Goal: Transaction & Acquisition: Purchase product/service

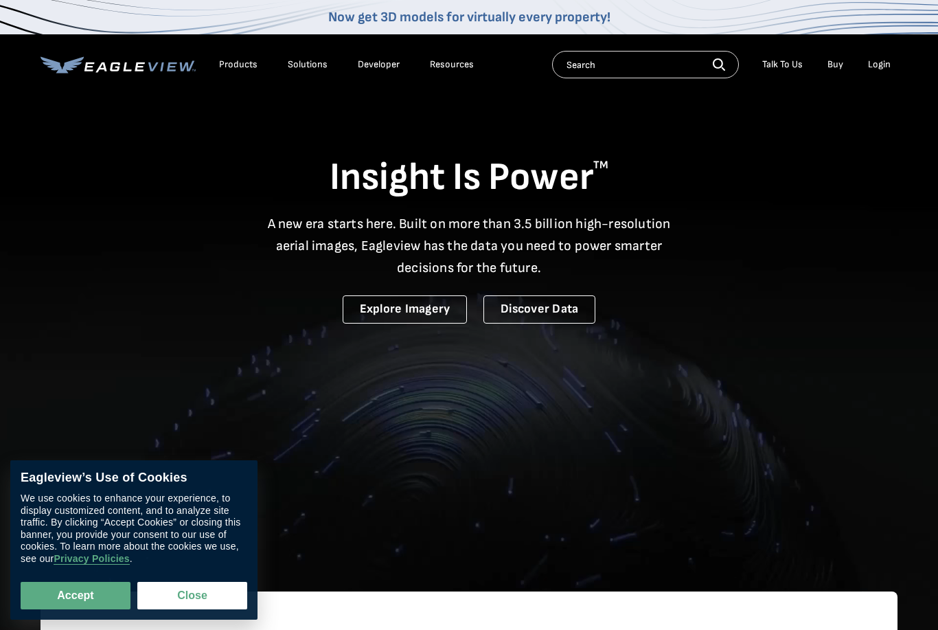
click at [882, 59] on div "Login" at bounding box center [879, 64] width 23 height 12
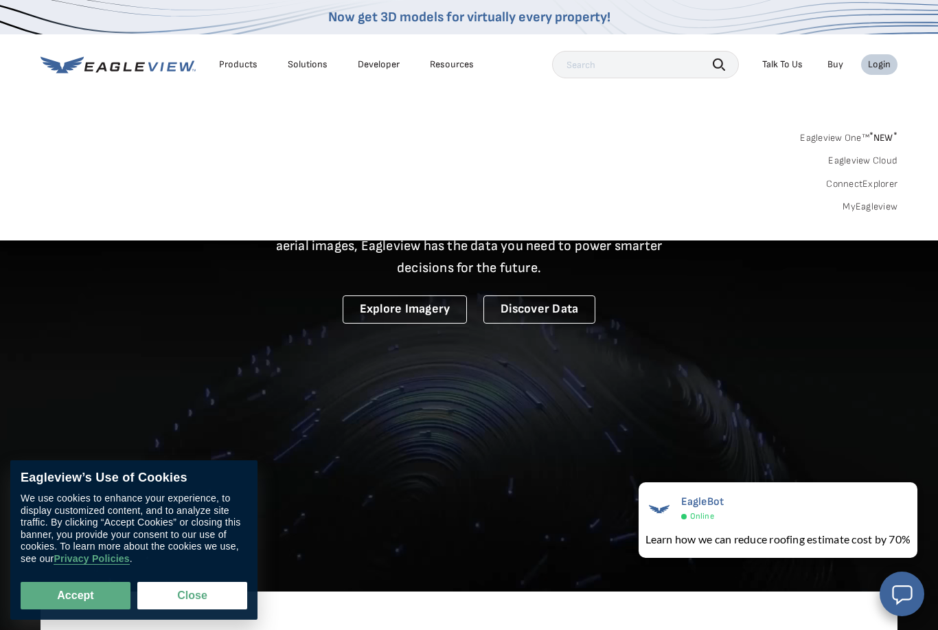
click at [887, 58] on div "Login" at bounding box center [879, 64] width 23 height 12
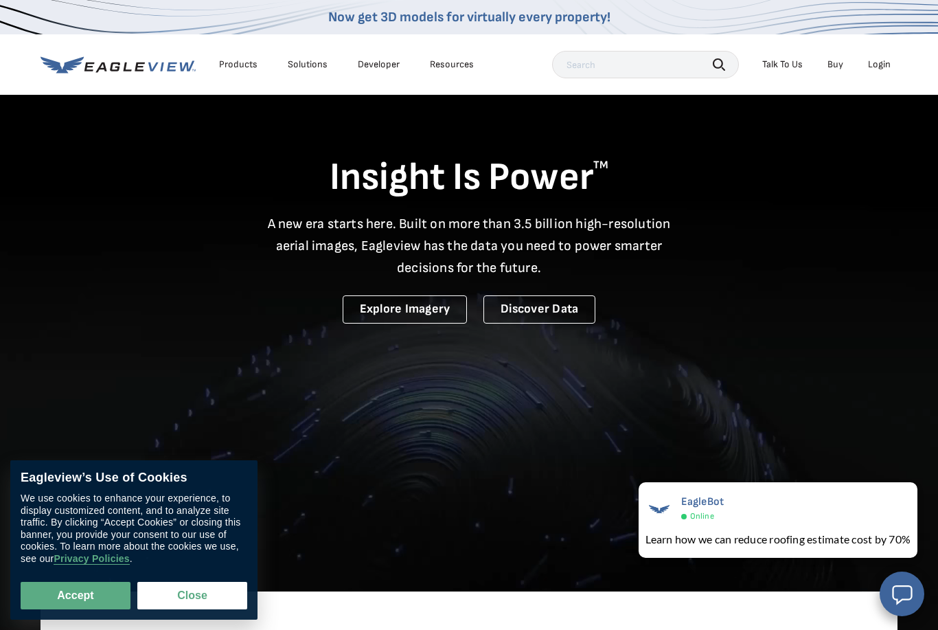
click at [881, 68] on div "Login" at bounding box center [879, 64] width 23 height 12
click at [879, 69] on div "Login" at bounding box center [879, 64] width 23 height 12
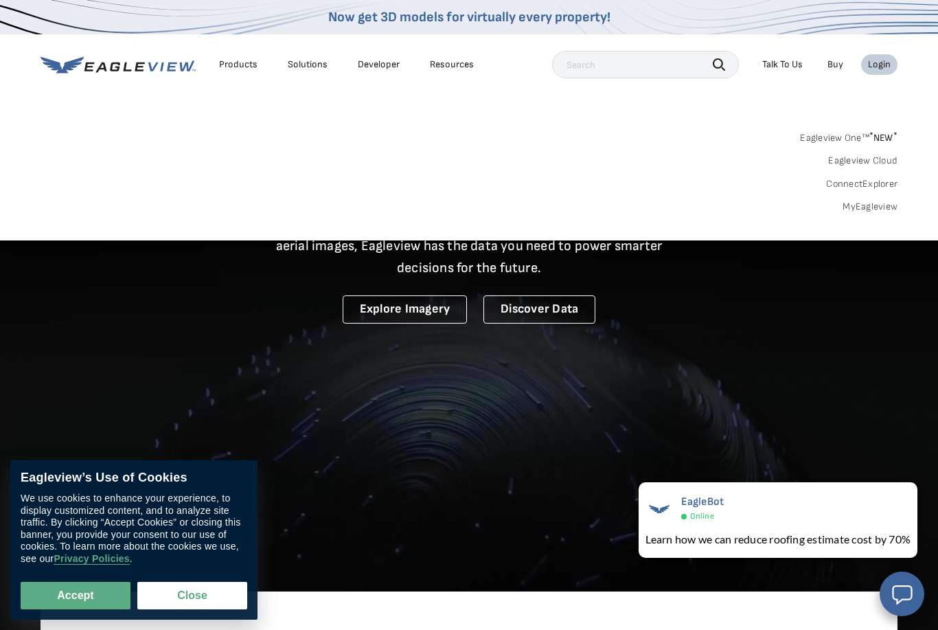
click at [879, 69] on div "Login" at bounding box center [879, 64] width 23 height 12
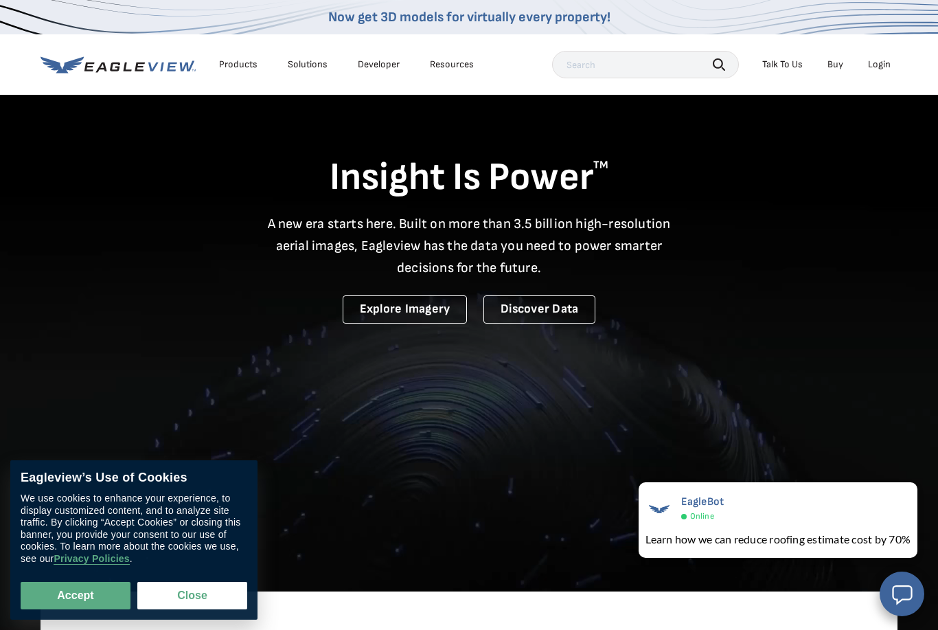
click at [879, 69] on div "Login" at bounding box center [879, 64] width 23 height 12
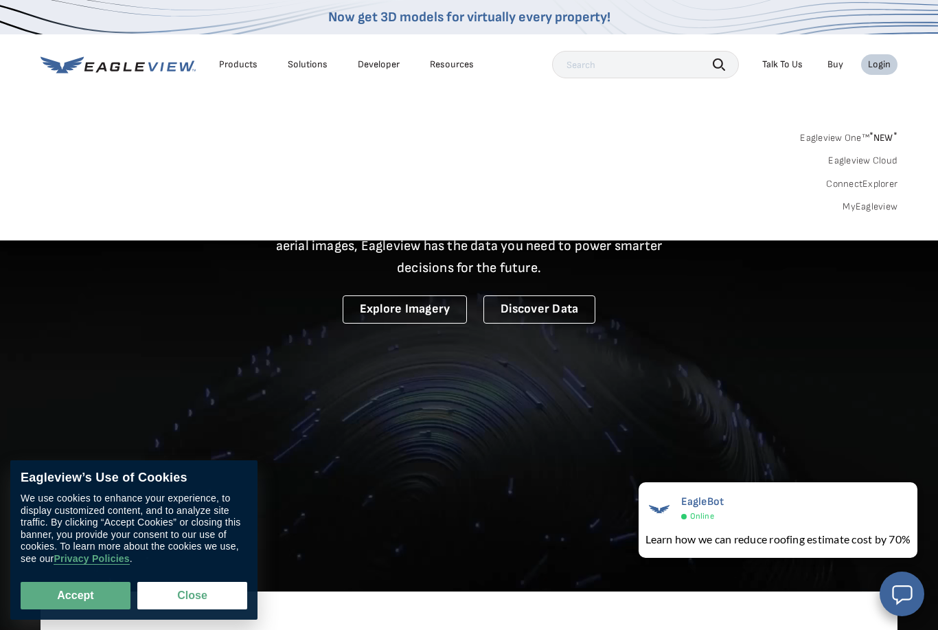
click at [876, 205] on link "MyEagleview" at bounding box center [870, 207] width 55 height 12
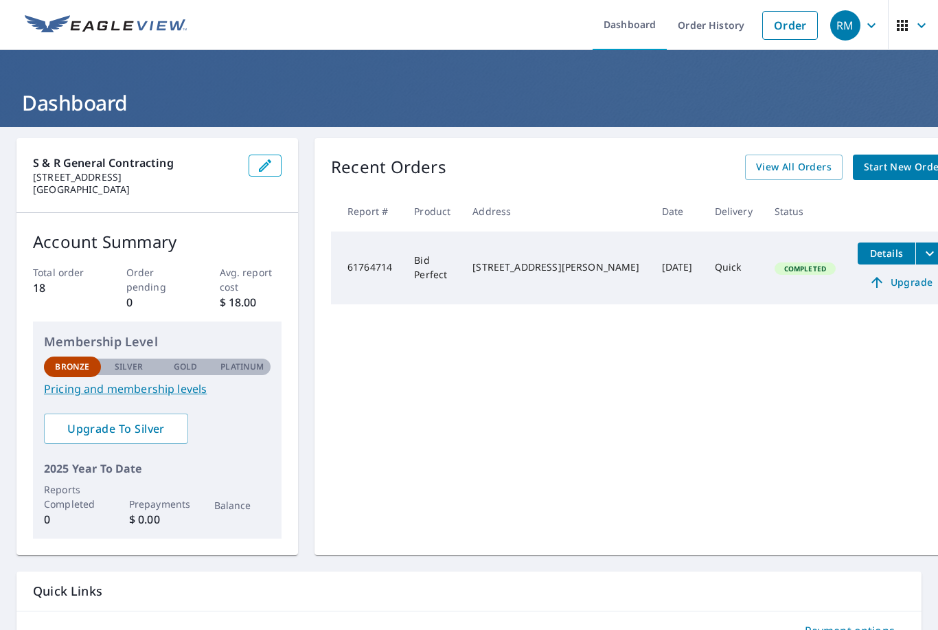
click at [866, 163] on span "Start New Order" at bounding box center [904, 167] width 80 height 17
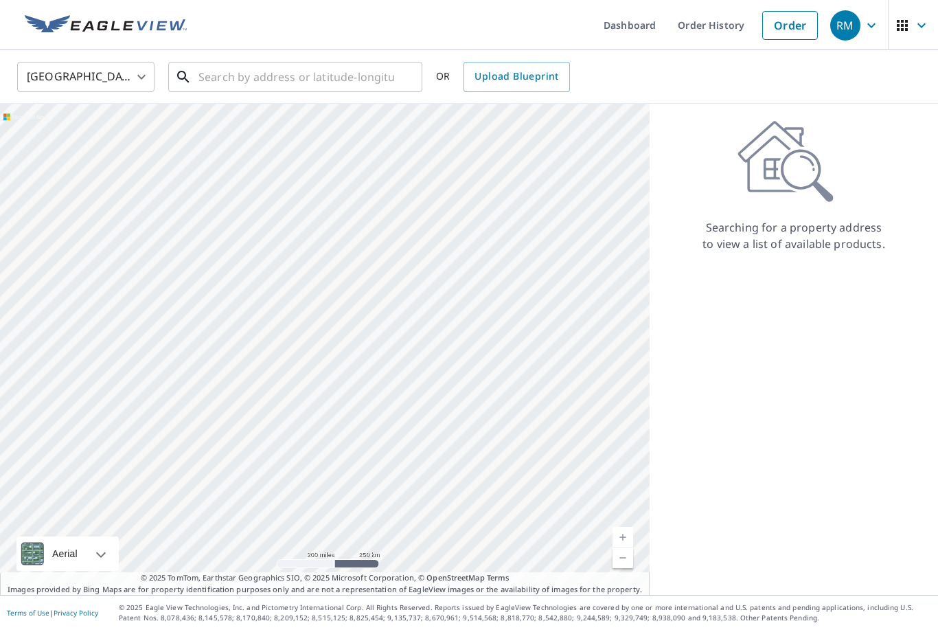
click at [382, 66] on input "text" at bounding box center [297, 77] width 196 height 38
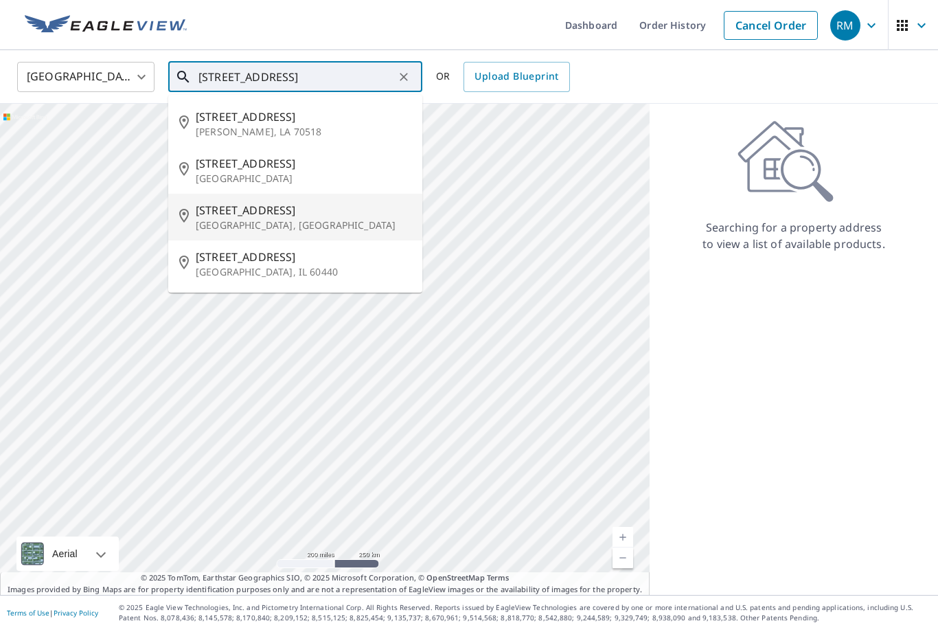
click at [207, 212] on span "[STREET_ADDRESS]" at bounding box center [304, 210] width 216 height 16
type input "[STREET_ADDRESS]"
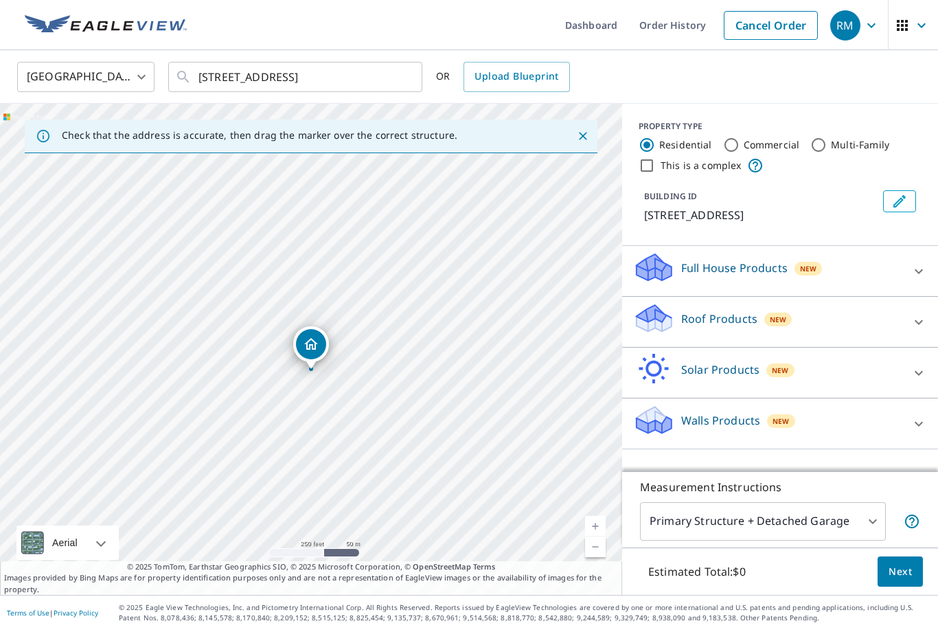
click at [921, 320] on icon at bounding box center [919, 322] width 16 height 16
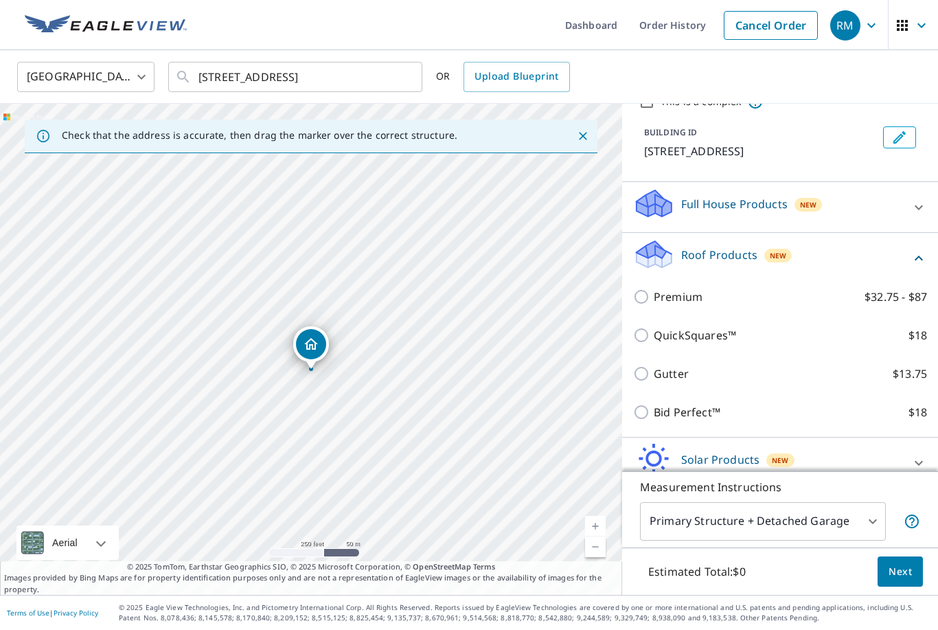
scroll to position [65, 0]
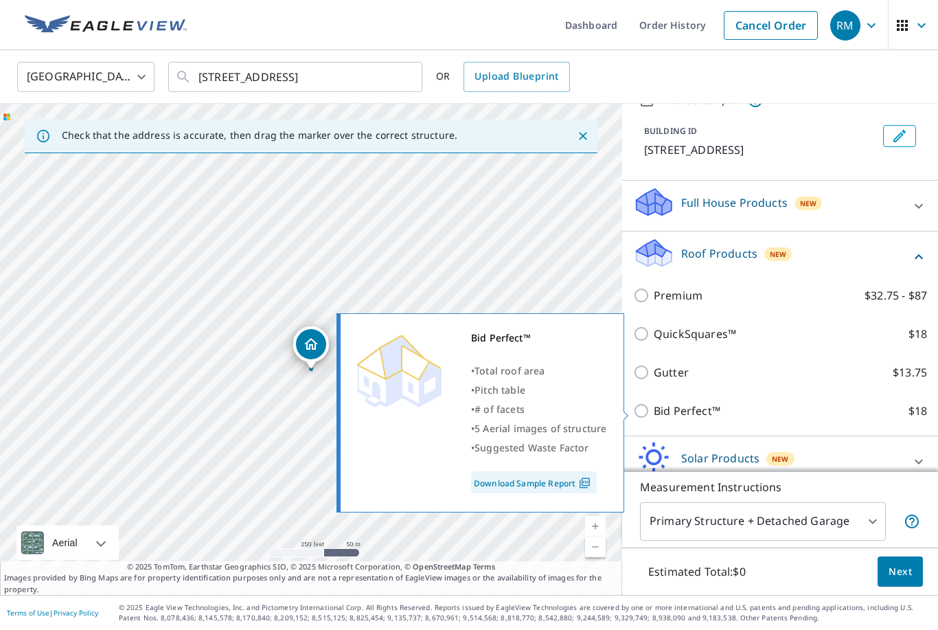
click at [510, 485] on link "Download Sample Report" at bounding box center [534, 482] width 126 height 22
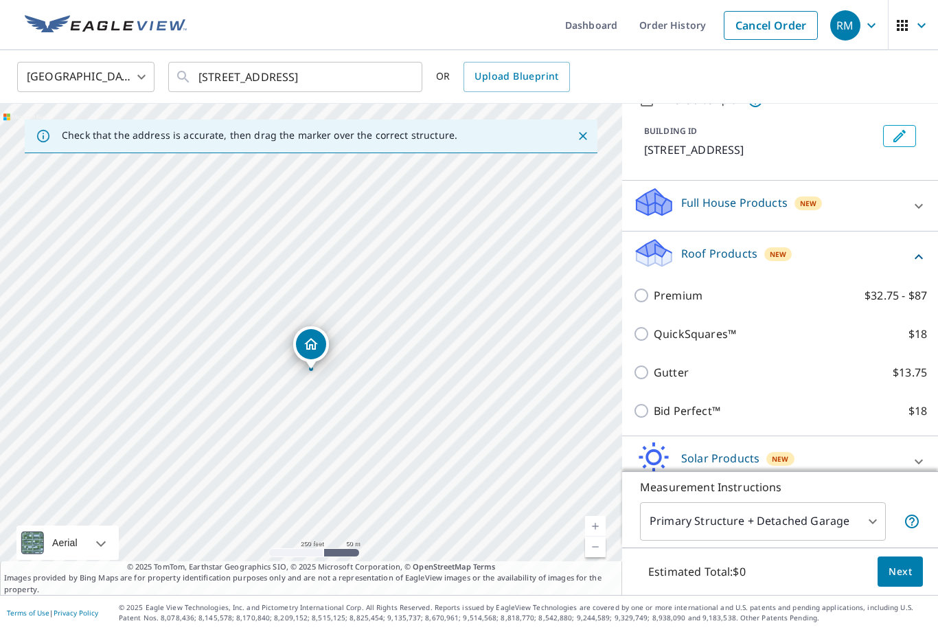
click at [811, 335] on label "QuickSquares™ $18" at bounding box center [790, 334] width 273 height 16
click at [654, 335] on input "QuickSquares™ $18" at bounding box center [643, 334] width 21 height 16
checkbox input "true"
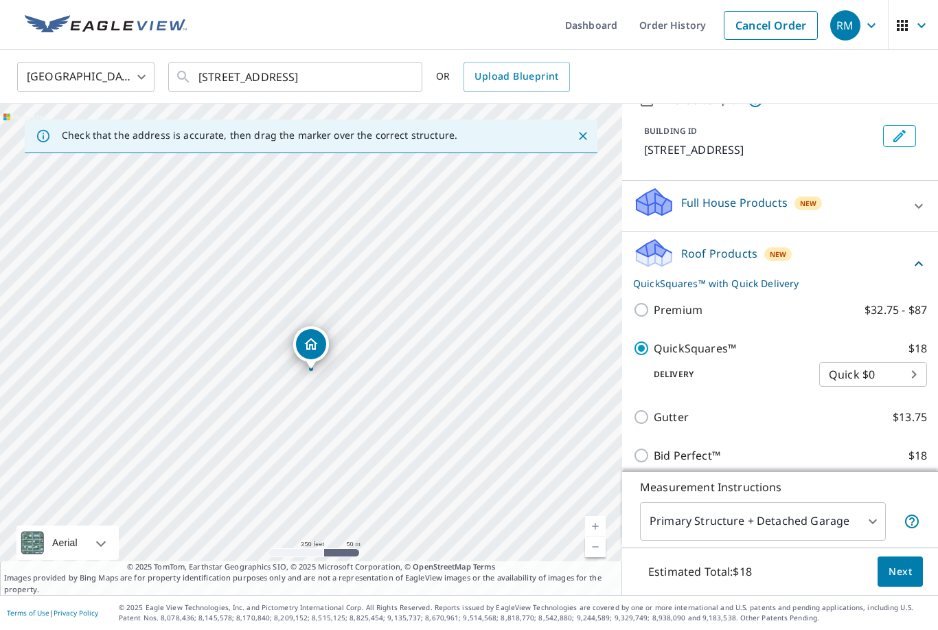
click at [751, 453] on label "Bid Perfect™ $18" at bounding box center [790, 455] width 273 height 16
click at [654, 453] on input "Bid Perfect™ $18" at bounding box center [643, 455] width 21 height 16
checkbox input "true"
checkbox input "false"
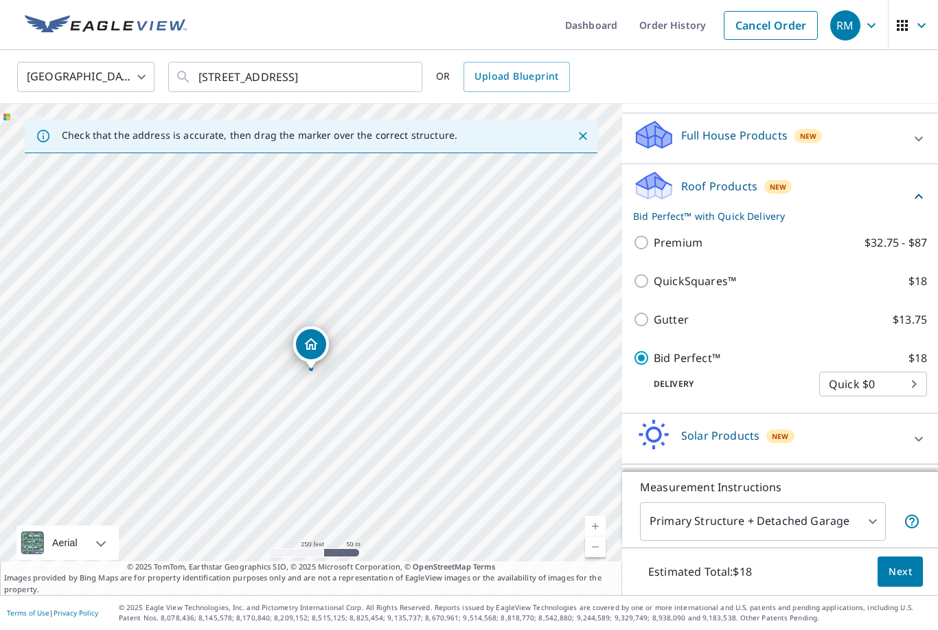
scroll to position [133, 0]
click at [885, 384] on body "RM RM Dashboard Order History Cancel Order RM [GEOGRAPHIC_DATA] [GEOGRAPHIC_DAT…" at bounding box center [469, 315] width 938 height 630
click at [895, 385] on li "Quick $0" at bounding box center [873, 384] width 108 height 25
click at [866, 521] on body "RM RM Dashboard Order History Cancel Order RM [GEOGRAPHIC_DATA] [GEOGRAPHIC_DAT…" at bounding box center [469, 315] width 938 height 630
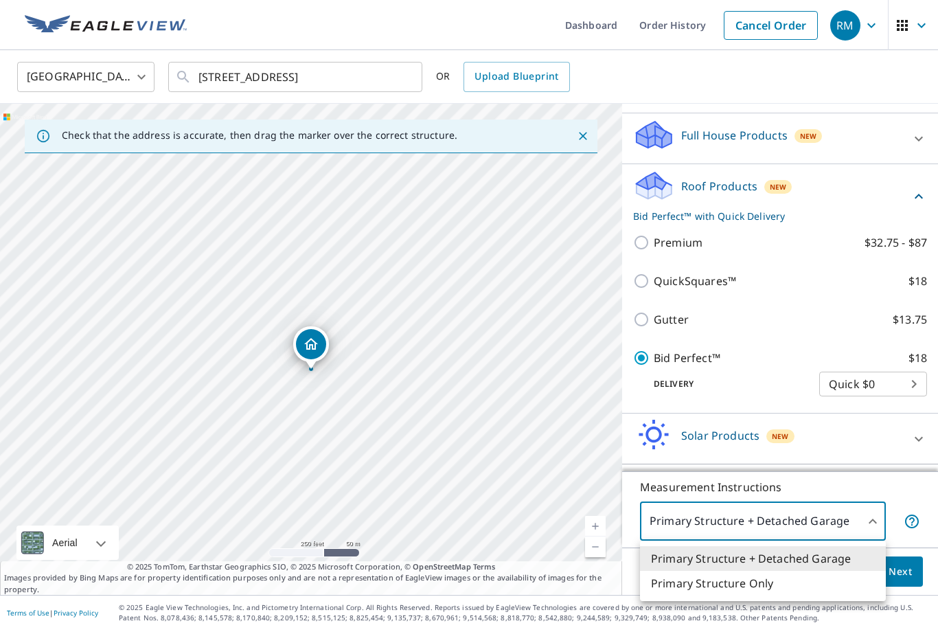
click at [915, 482] on div at bounding box center [469, 315] width 938 height 630
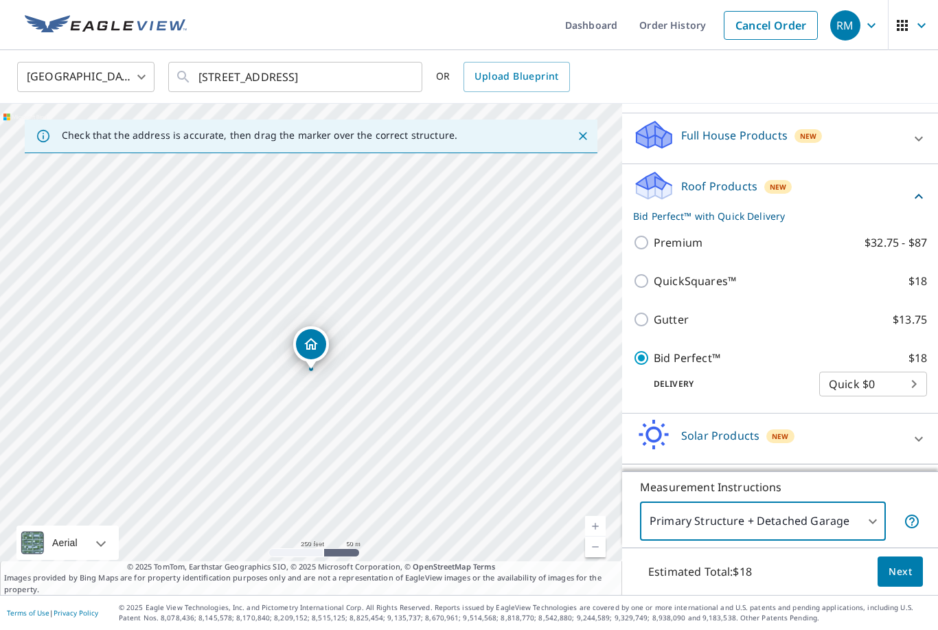
click at [903, 571] on span "Next" at bounding box center [900, 571] width 23 height 17
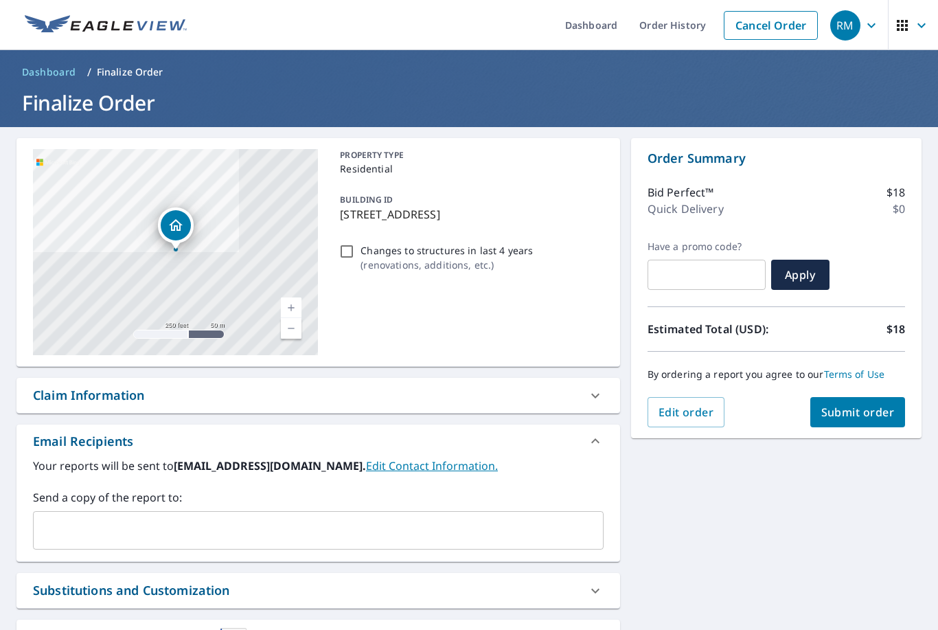
click at [112, 517] on input "text" at bounding box center [308, 530] width 538 height 26
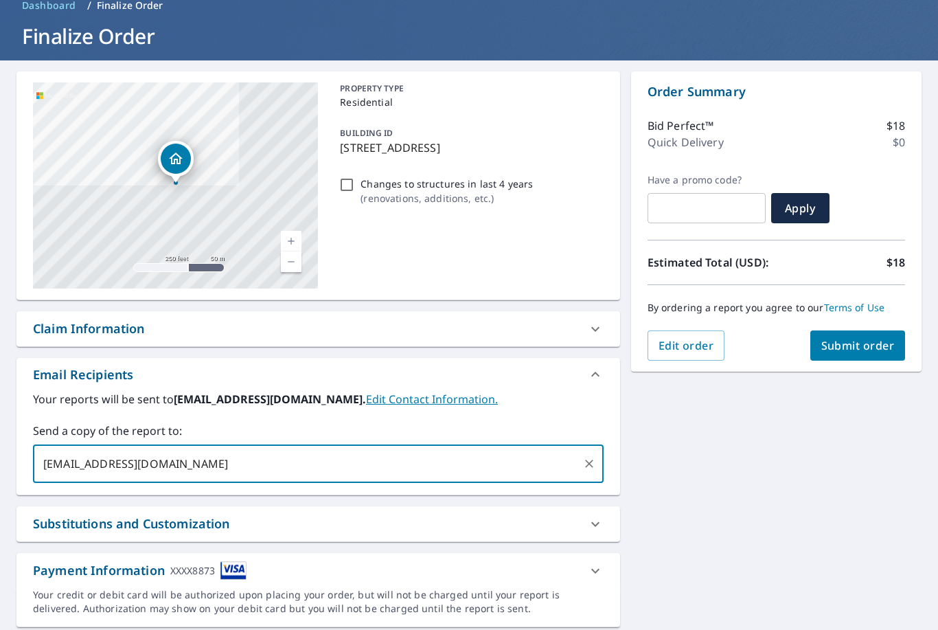
scroll to position [66, 0]
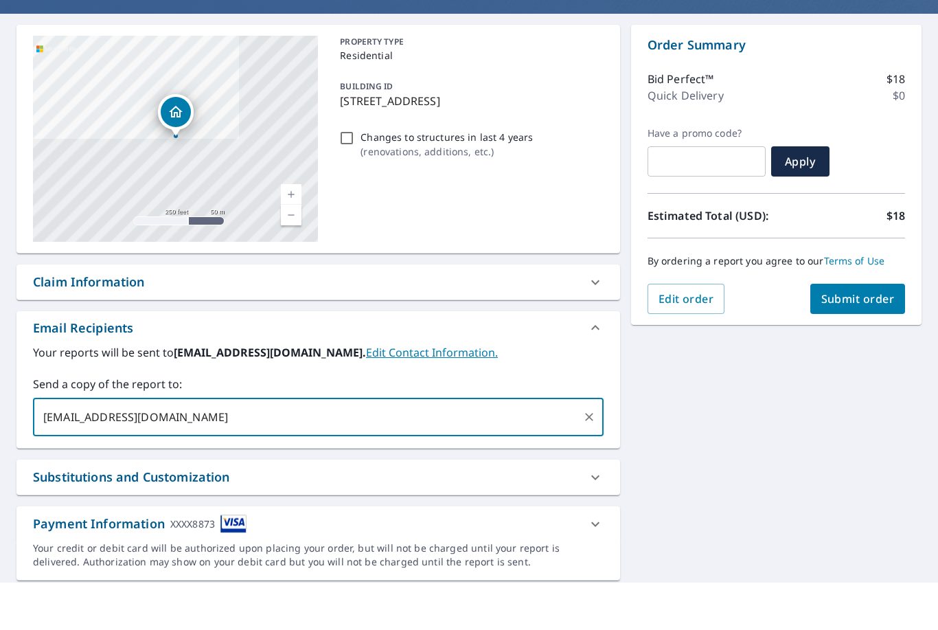
type input "[EMAIL_ADDRESS][DOMAIN_NAME]"
click at [68, 554] on div "Payment Information XXXX8873" at bounding box center [318, 571] width 604 height 35
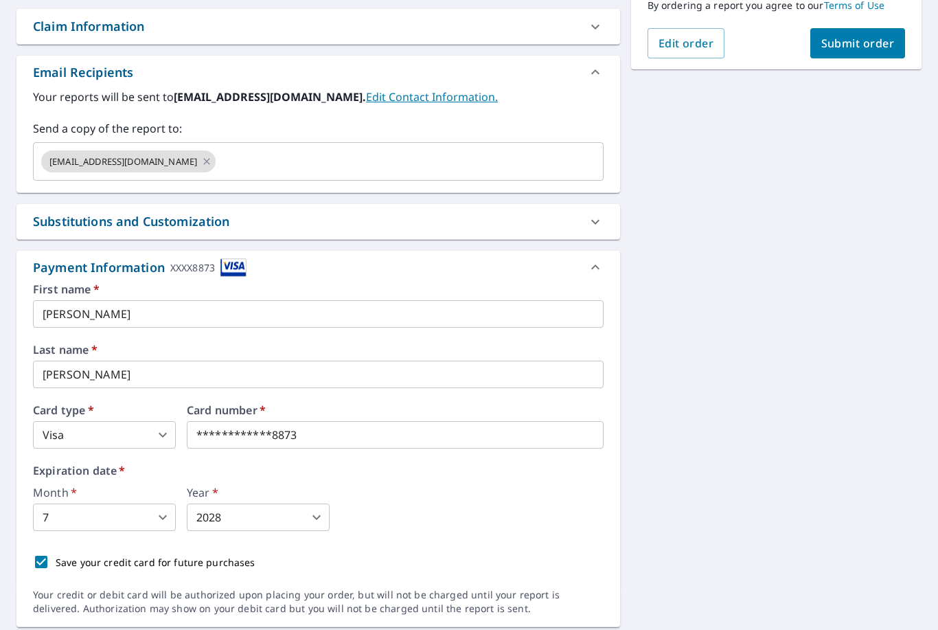
scroll to position [368, 0]
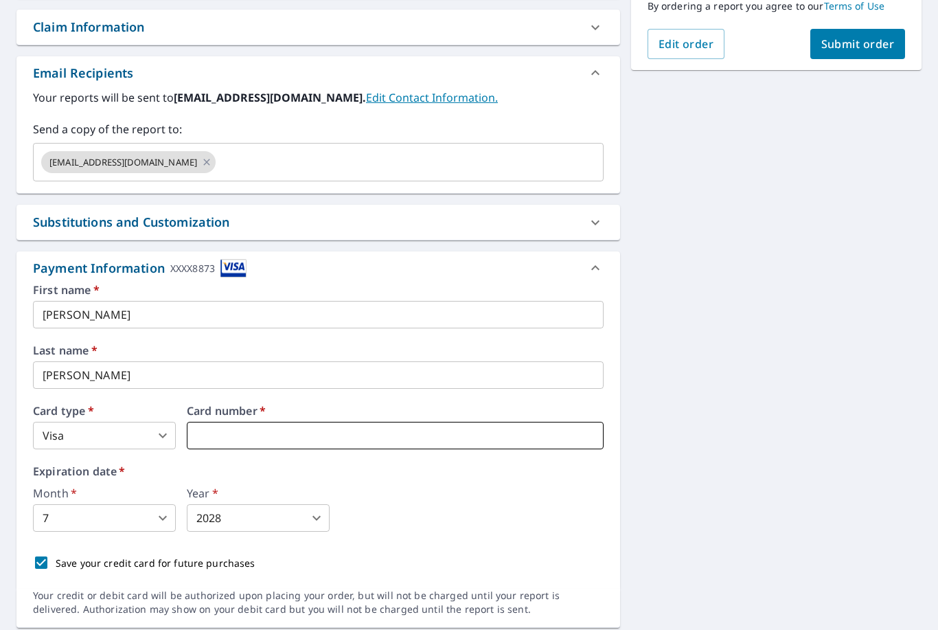
click at [523, 422] on iframe at bounding box center [395, 435] width 417 height 27
click at [159, 482] on body "RM RM Dashboard Order History Cancel Order RM Dashboard / Finalize Order Finali…" at bounding box center [469, 315] width 938 height 630
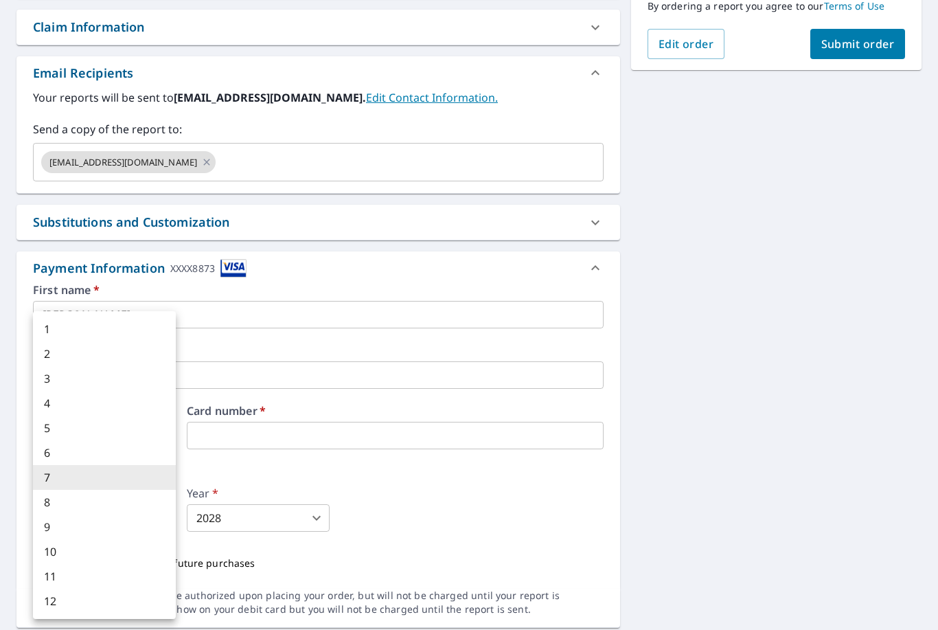
click at [128, 507] on li "8" at bounding box center [104, 502] width 143 height 25
type input "8"
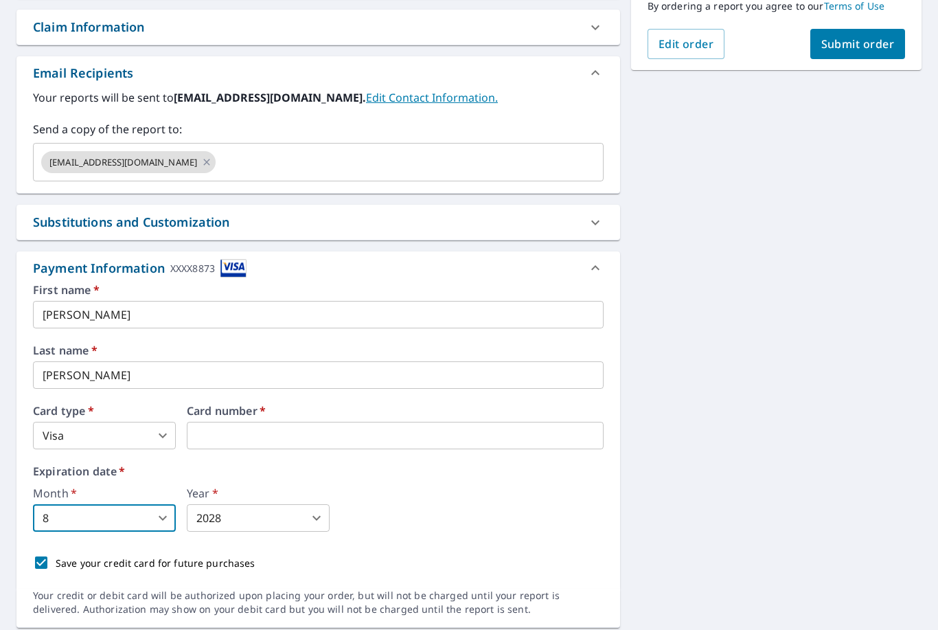
click at [267, 479] on body "RM RM Dashboard Order History Cancel Order RM Dashboard / Finalize Order Finali…" at bounding box center [469, 315] width 938 height 630
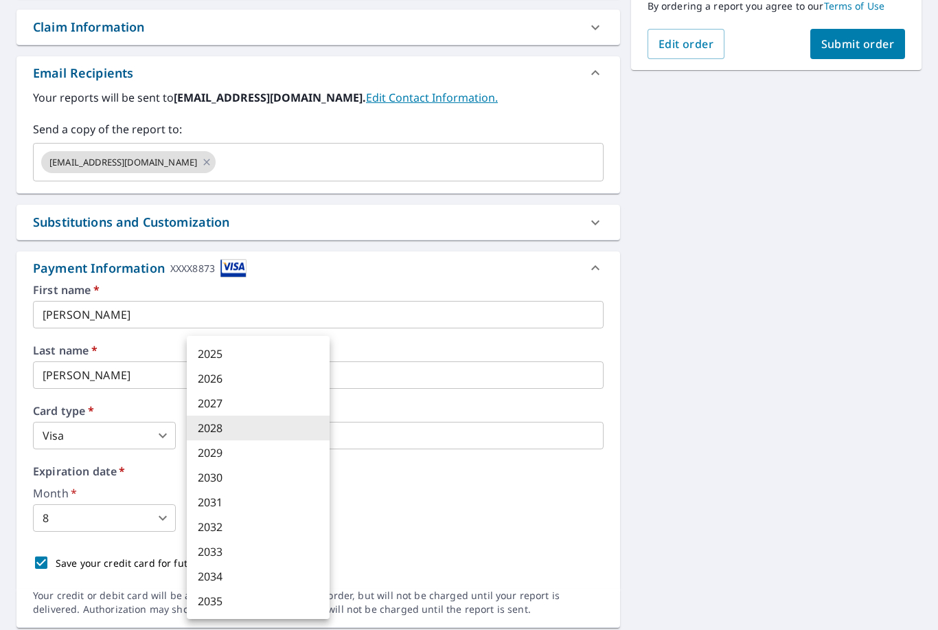
click at [484, 466] on div at bounding box center [469, 315] width 938 height 630
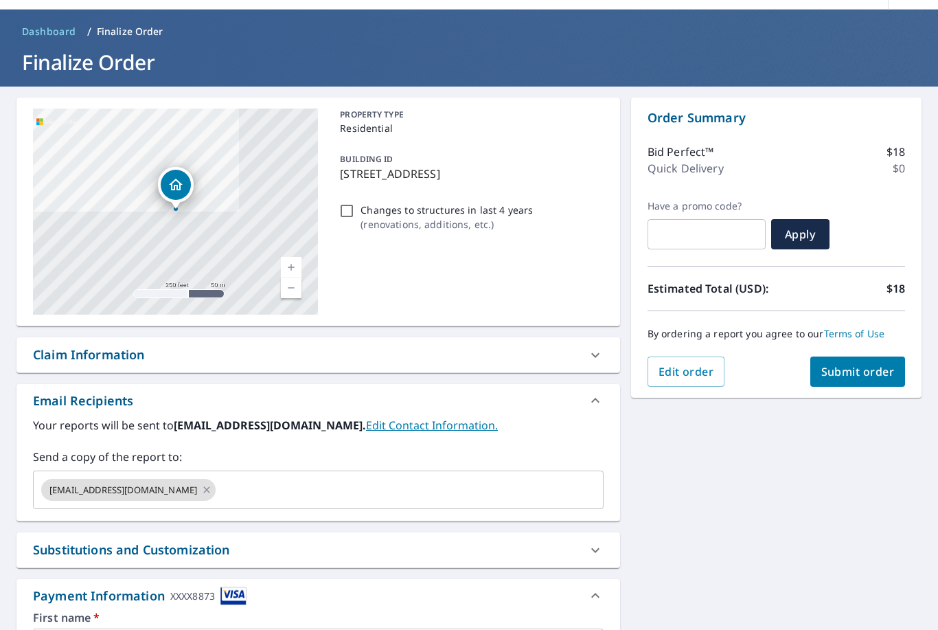
scroll to position [41, 0]
click at [871, 364] on span "Submit order" at bounding box center [857, 371] width 73 height 15
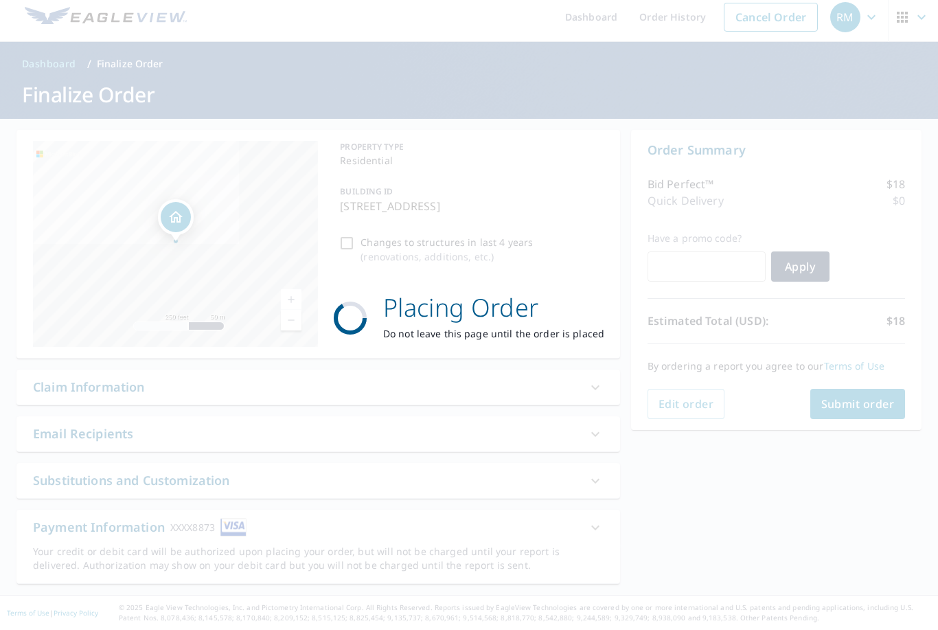
scroll to position [0, 0]
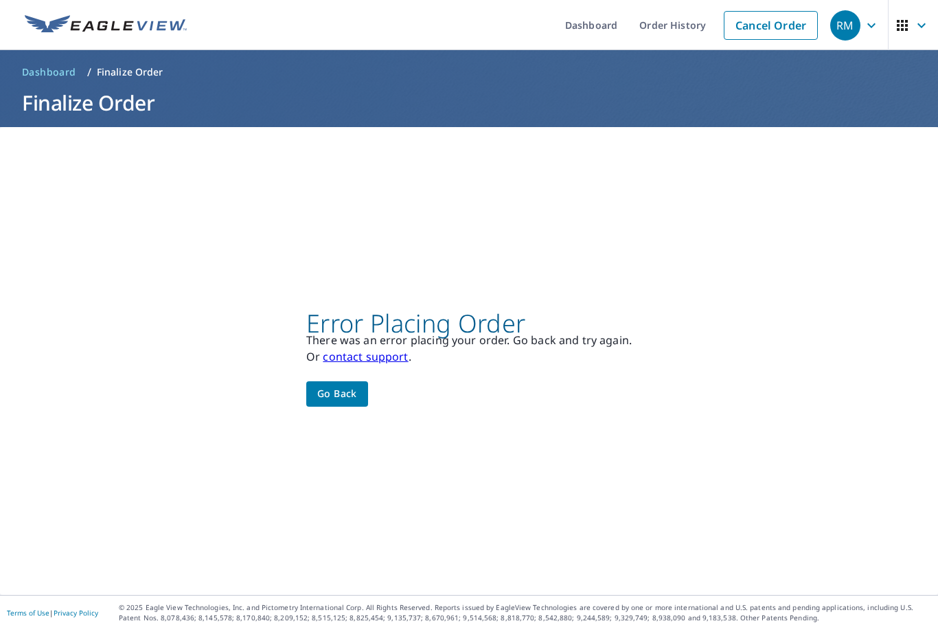
click at [361, 381] on button "Go back" at bounding box center [337, 393] width 62 height 25
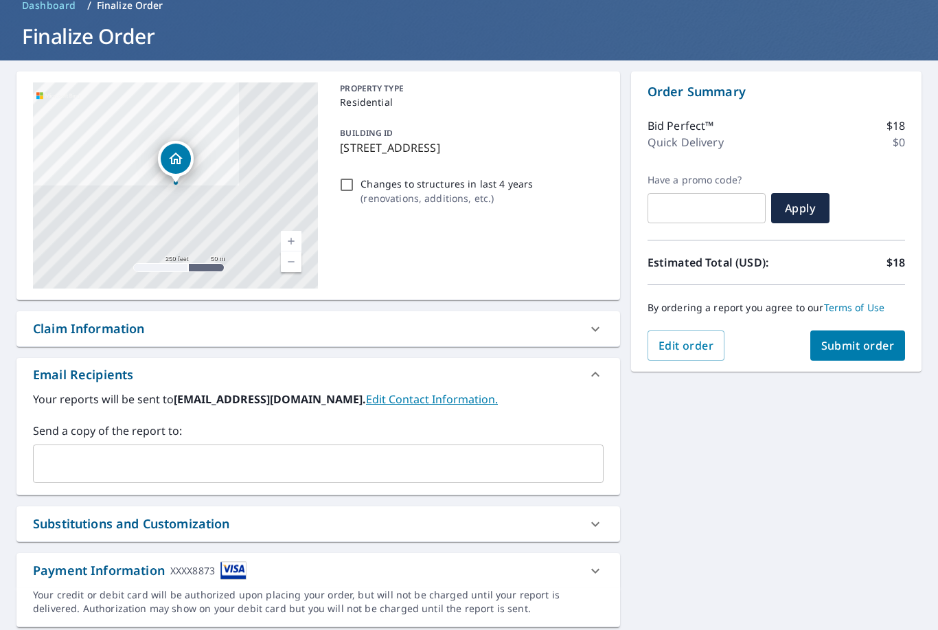
scroll to position [66, 0]
click at [64, 562] on div "Payment Information XXXX8873" at bounding box center [140, 571] width 214 height 19
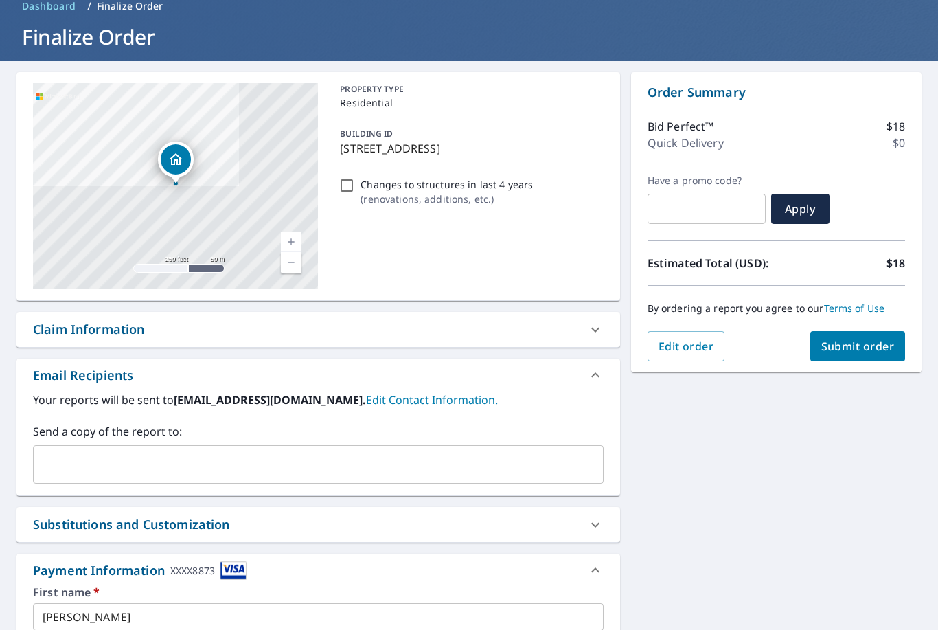
click at [64, 451] on input "text" at bounding box center [308, 464] width 538 height 26
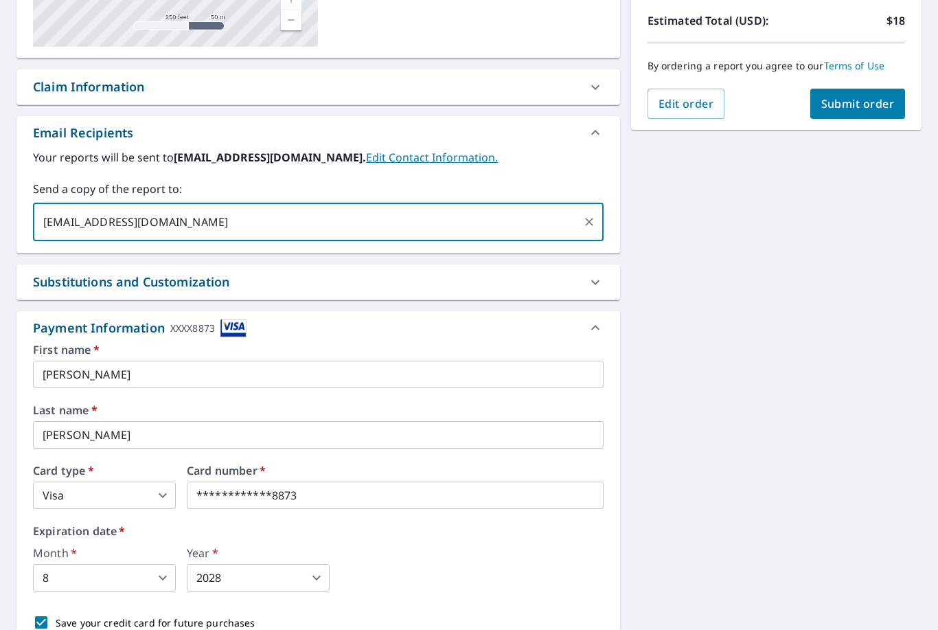
scroll to position [311, 0]
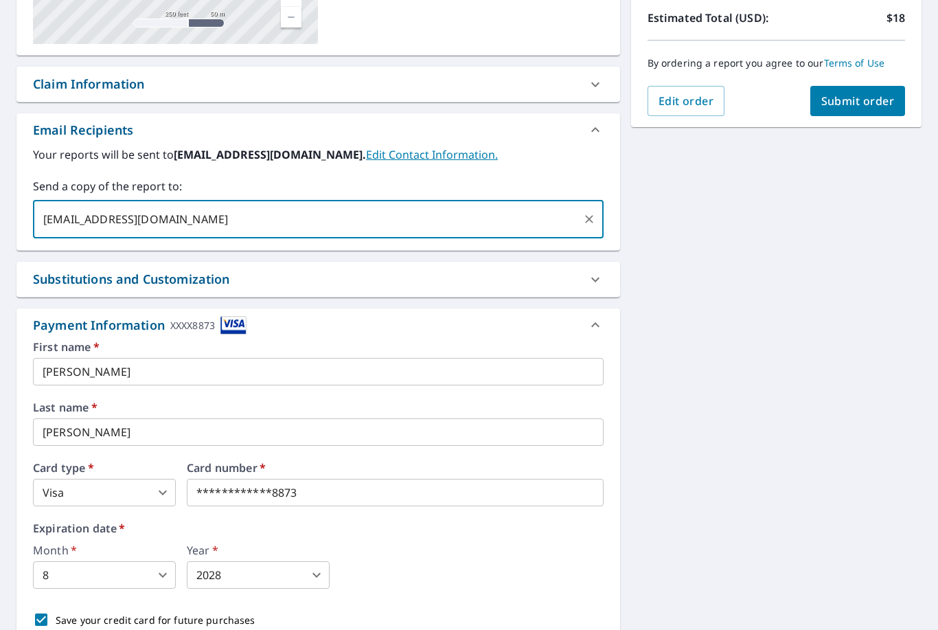
type input "[EMAIL_ADDRESS][DOMAIN_NAME]"
click at [74, 358] on input "[PERSON_NAME]" at bounding box center [318, 371] width 571 height 27
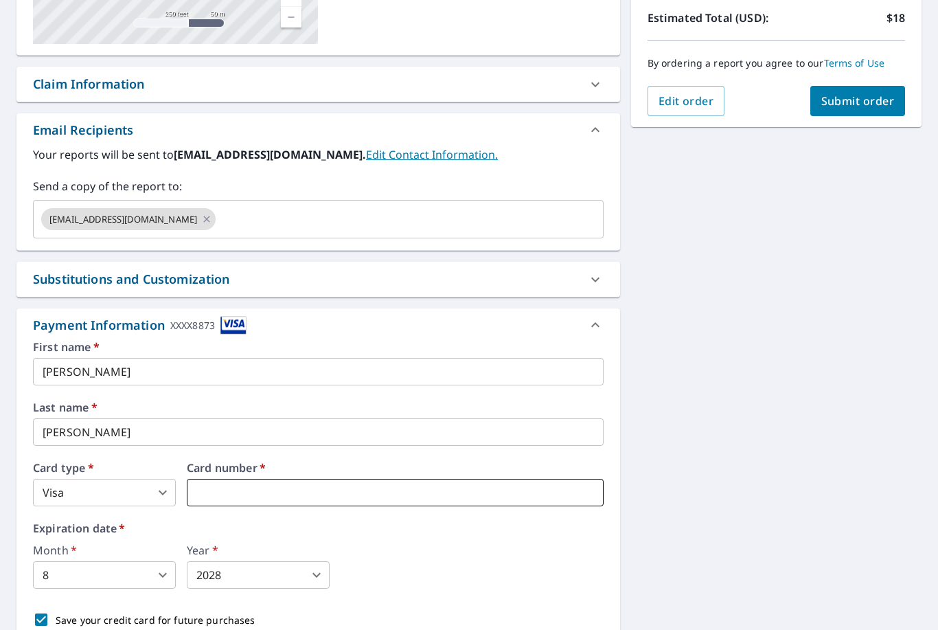
click at [492, 479] on iframe at bounding box center [395, 492] width 417 height 27
click at [157, 533] on body "RM RM Dashboard Order History Cancel Order RM Dashboard / Finalize Order Finali…" at bounding box center [469, 315] width 938 height 630
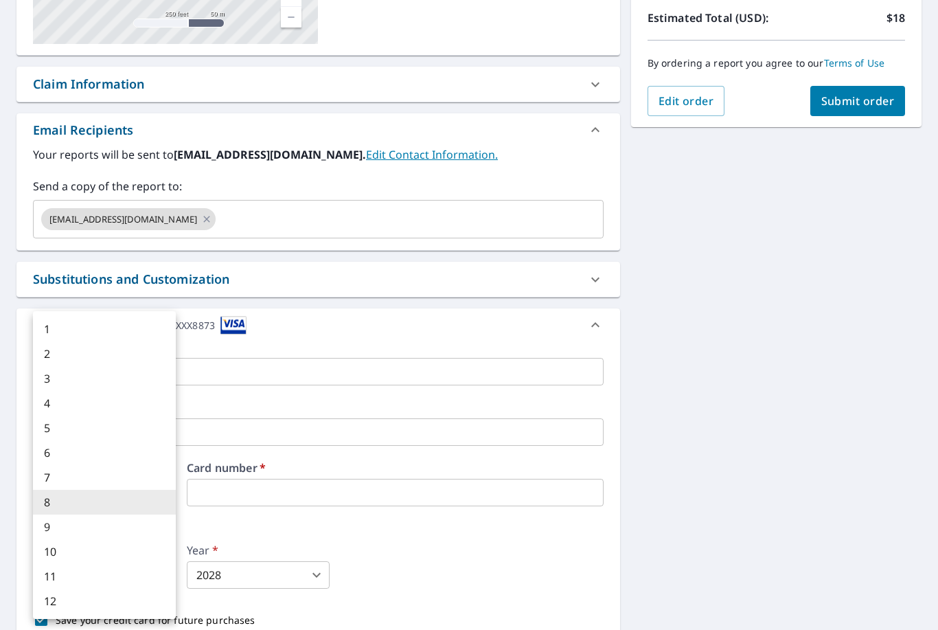
click at [461, 518] on div at bounding box center [469, 315] width 938 height 630
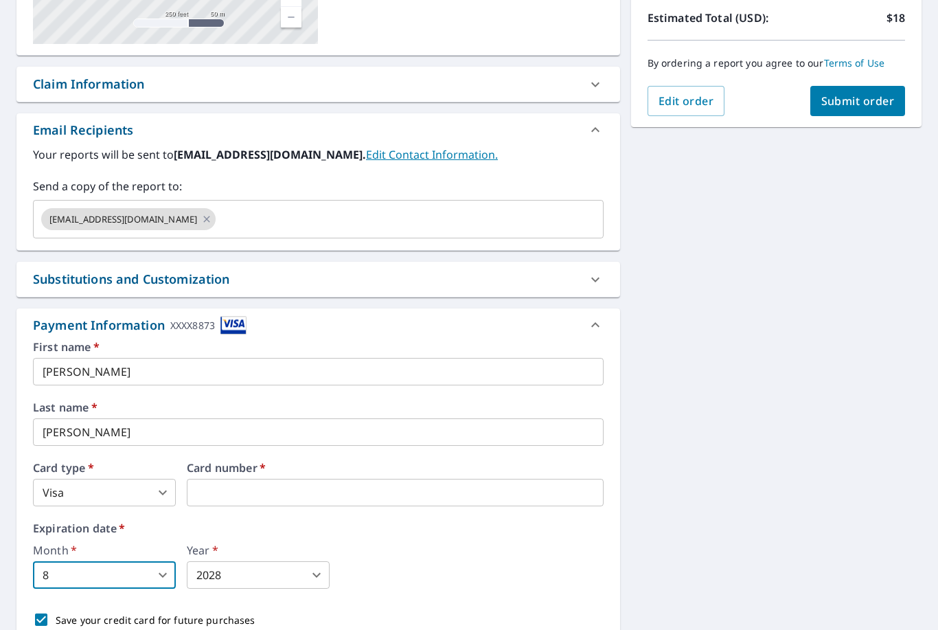
click at [877, 93] on span "Submit order" at bounding box center [857, 100] width 73 height 15
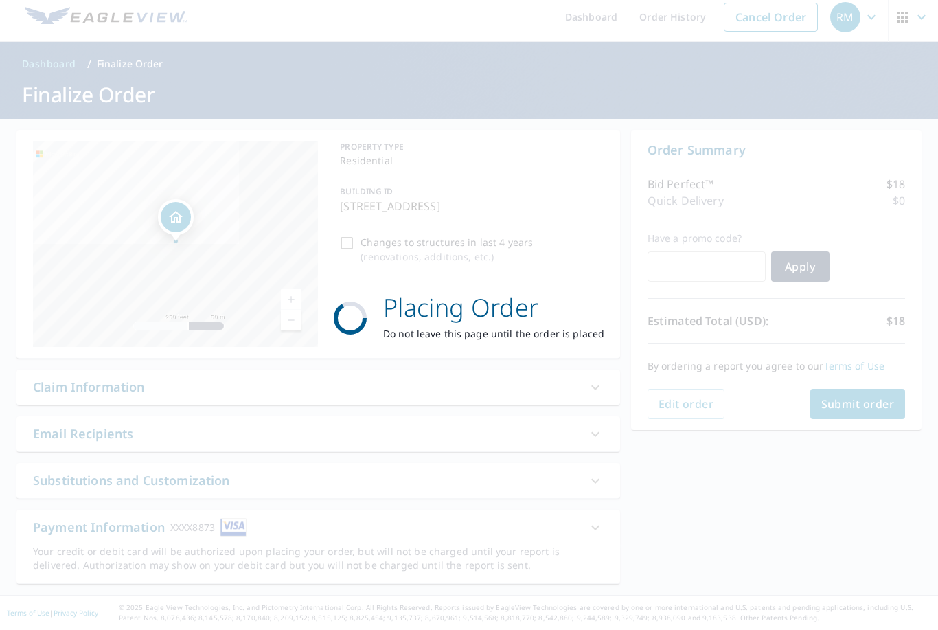
scroll to position [0, 0]
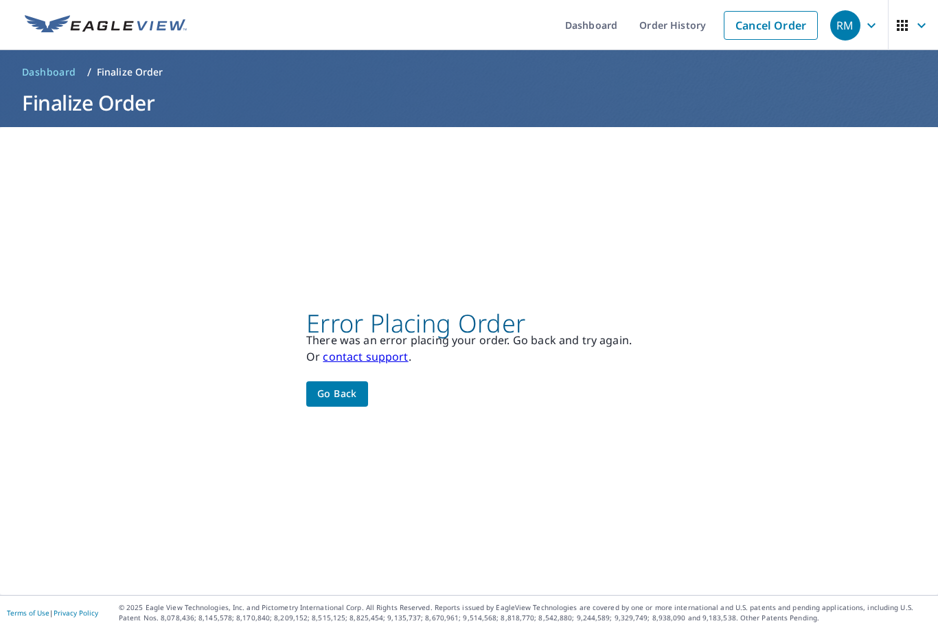
click at [335, 385] on span "Go back" at bounding box center [337, 393] width 40 height 17
